Goal: Find specific page/section: Find specific page/section

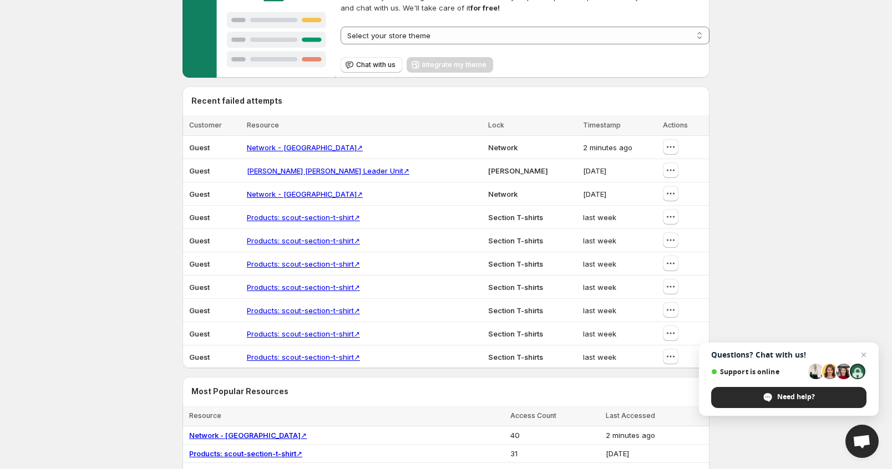
scroll to position [222, 0]
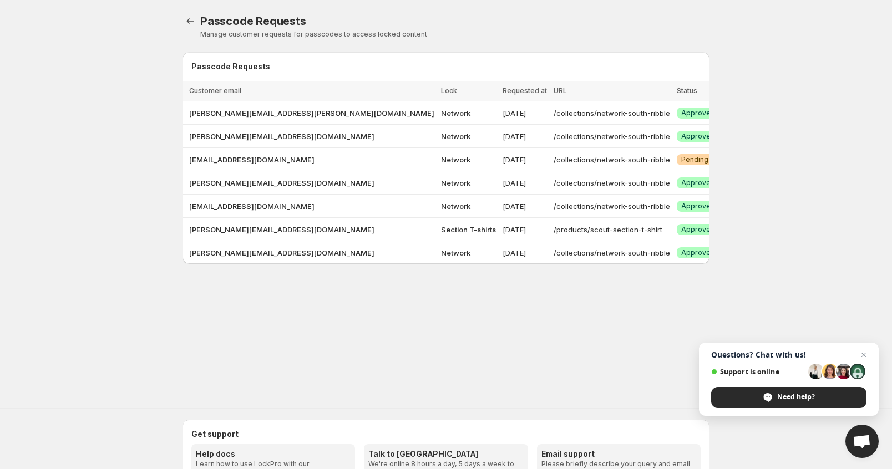
click at [792, 242] on div "Passcode Requests. This page is ready Passcode Requests Manage customer request…" at bounding box center [446, 190] width 892 height 380
click at [183, 23] on link "Locks" at bounding box center [190, 21] width 16 height 16
